Goal: Navigation & Orientation: Find specific page/section

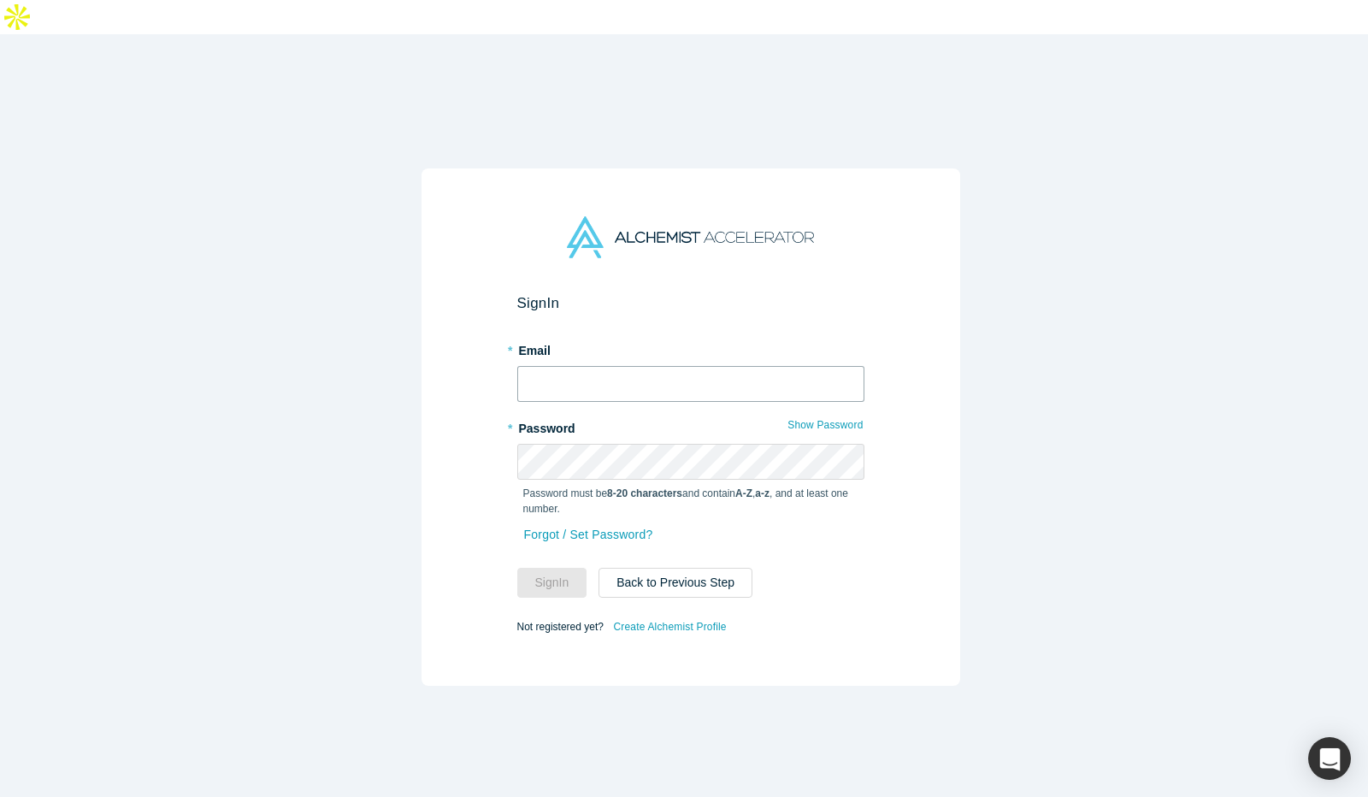
click at [688, 366] on input "text" at bounding box center [690, 384] width 347 height 36
type input "[EMAIL_ADDRESS]"
click at [566, 568] on button "Sign In" at bounding box center [552, 583] width 70 height 30
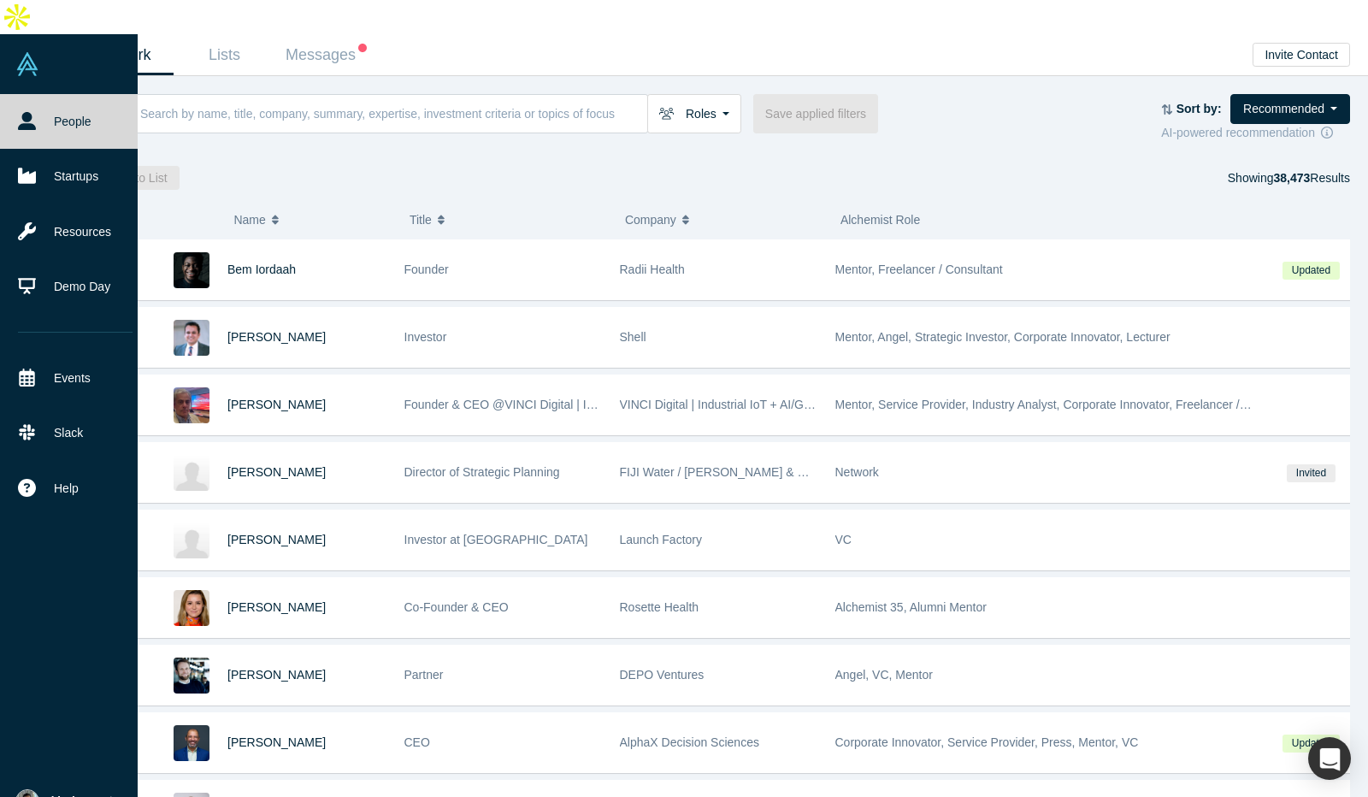
click at [23, 789] on img at bounding box center [27, 801] width 24 height 24
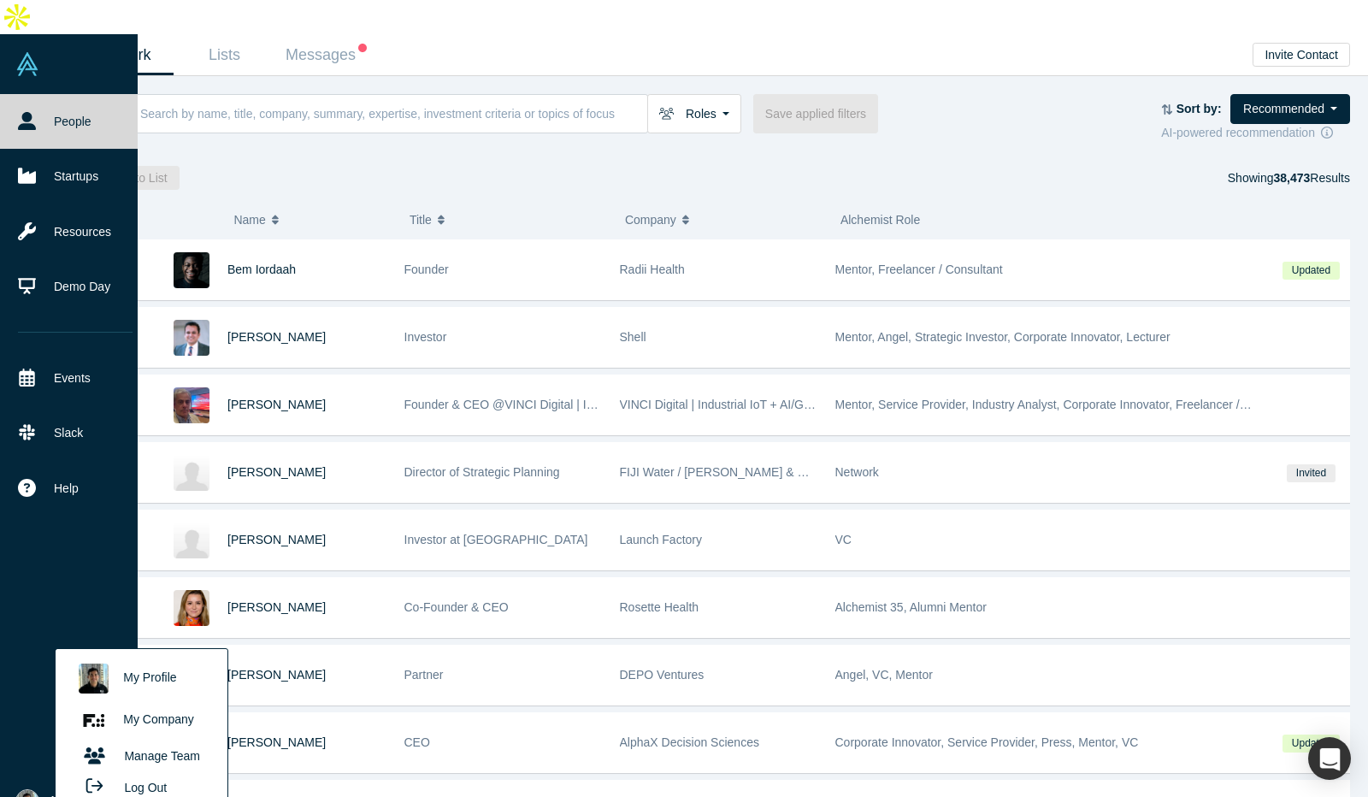
click at [185, 699] on link "My Company" at bounding box center [141, 720] width 142 height 42
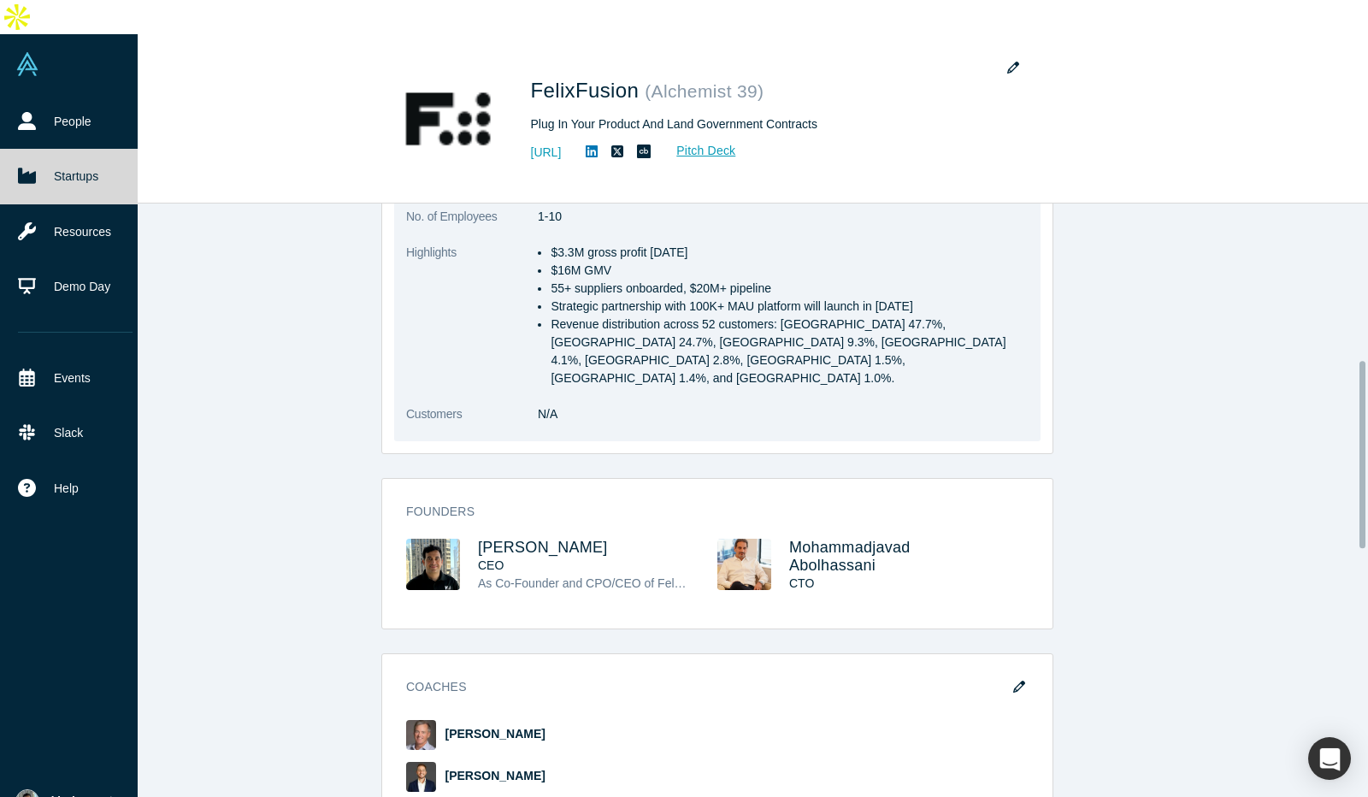
scroll to position [523, 0]
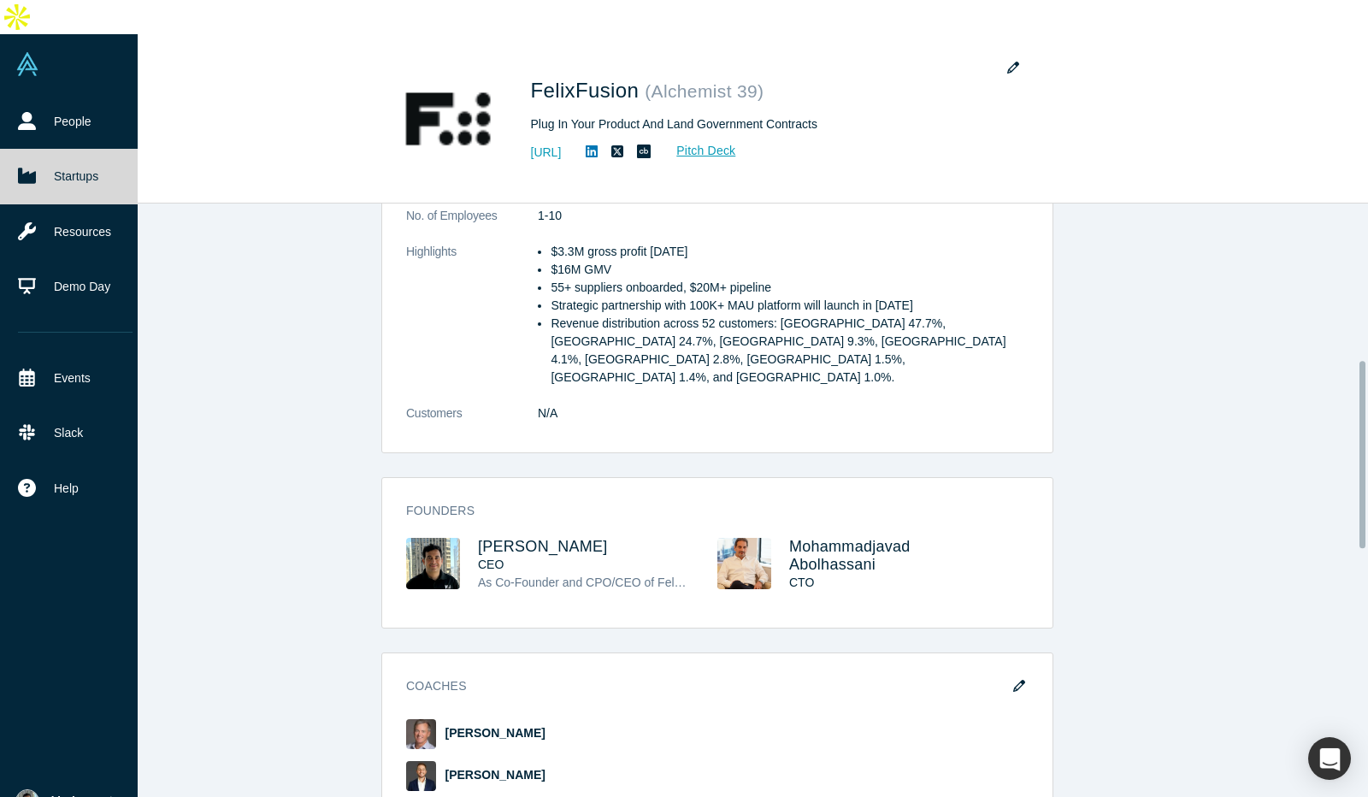
click at [432, 538] on img at bounding box center [433, 563] width 54 height 51
click at [532, 538] on span "[PERSON_NAME]" at bounding box center [543, 546] width 130 height 17
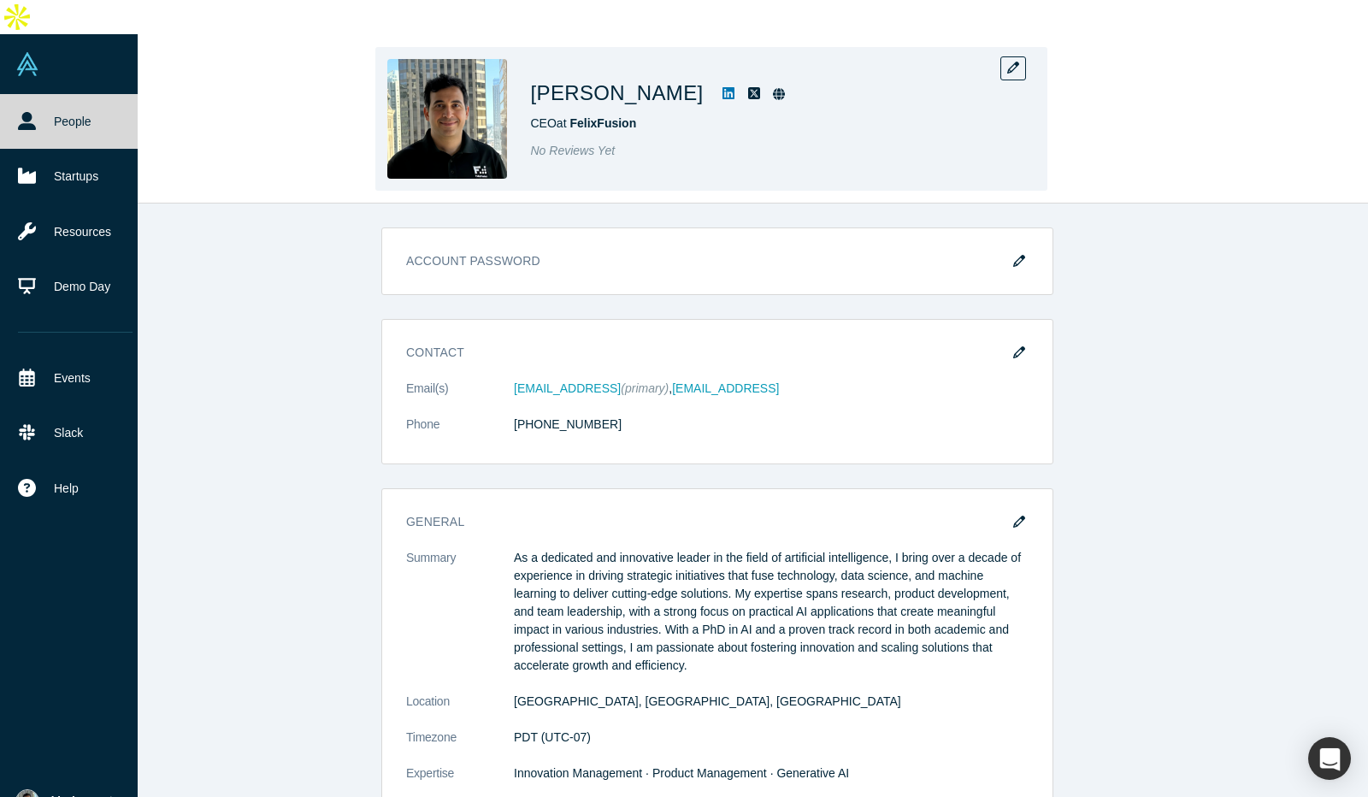
click at [419, 95] on img at bounding box center [447, 119] width 120 height 120
